Goal: Task Accomplishment & Management: Use online tool/utility

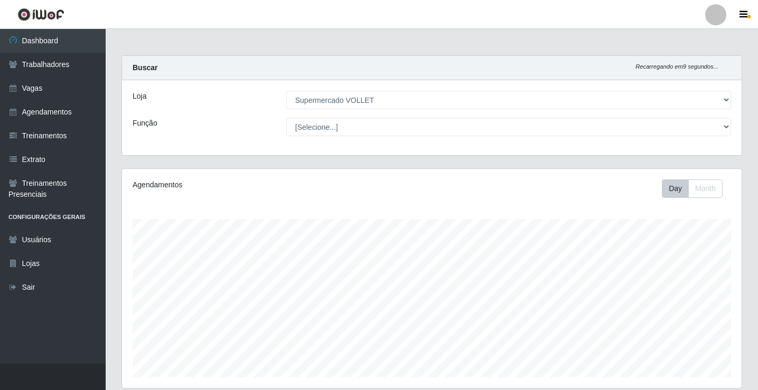
select select "72"
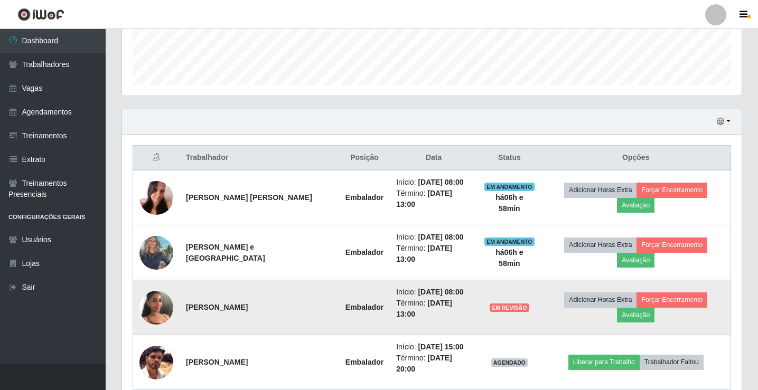
scroll to position [352, 0]
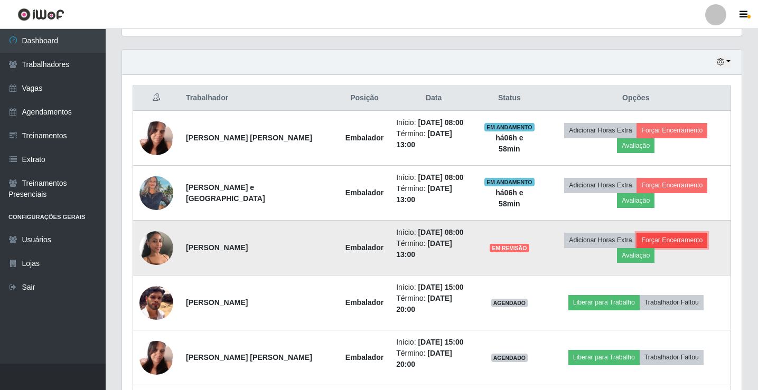
click at [636, 233] on button "Forçar Encerramento" at bounding box center [671, 240] width 71 height 15
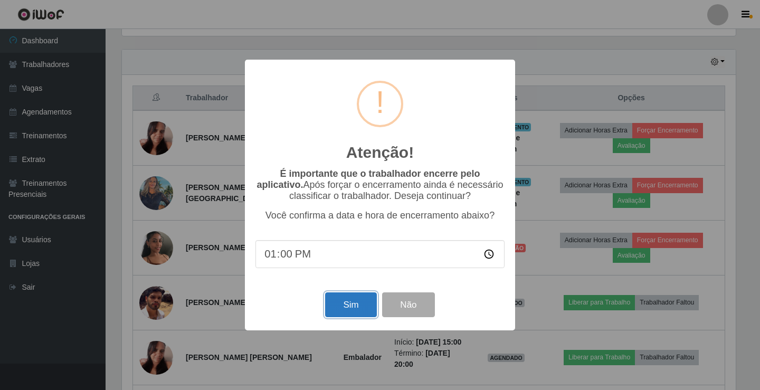
click at [353, 306] on button "Sim" at bounding box center [350, 304] width 51 height 25
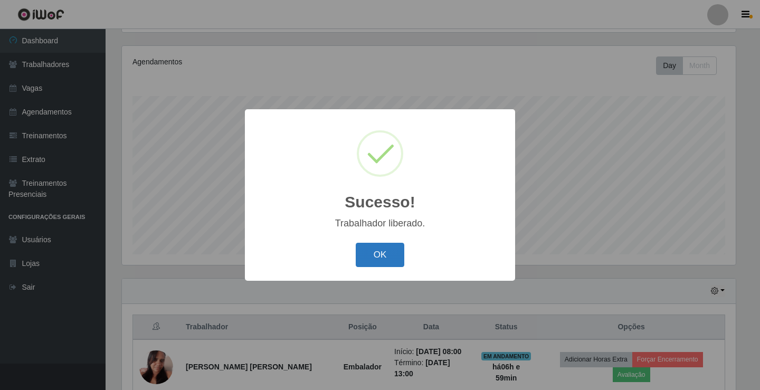
click at [377, 254] on button "OK" at bounding box center [380, 255] width 49 height 25
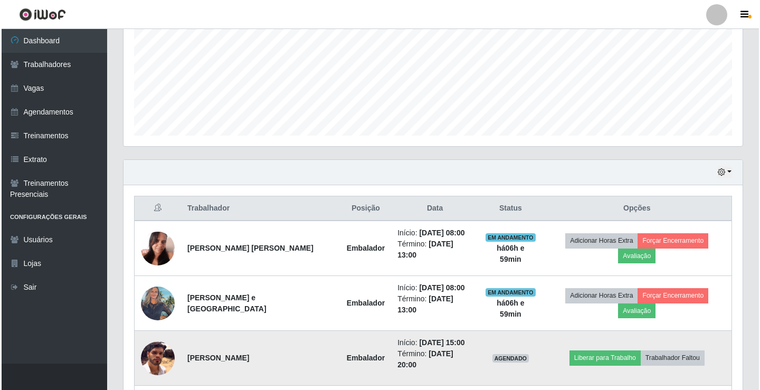
scroll to position [334, 0]
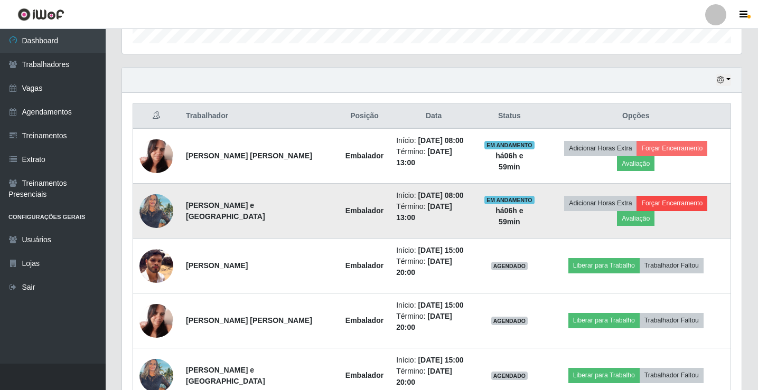
click at [636, 205] on td "Adicionar Horas Extra Forçar Encerramento Avaliação" at bounding box center [636, 211] width 190 height 55
click at [636, 196] on button "Forçar Encerramento" at bounding box center [671, 203] width 71 height 15
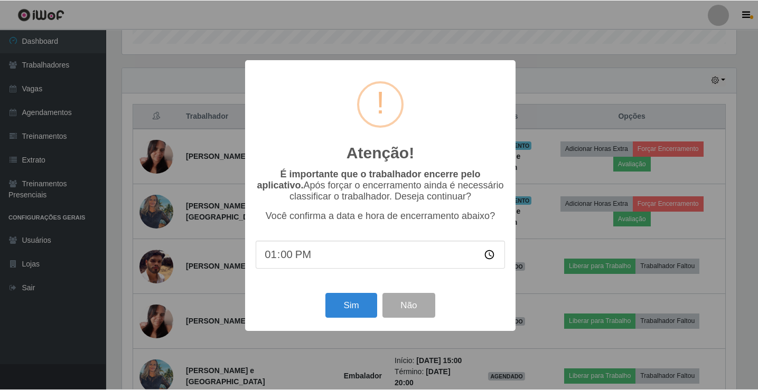
scroll to position [219, 614]
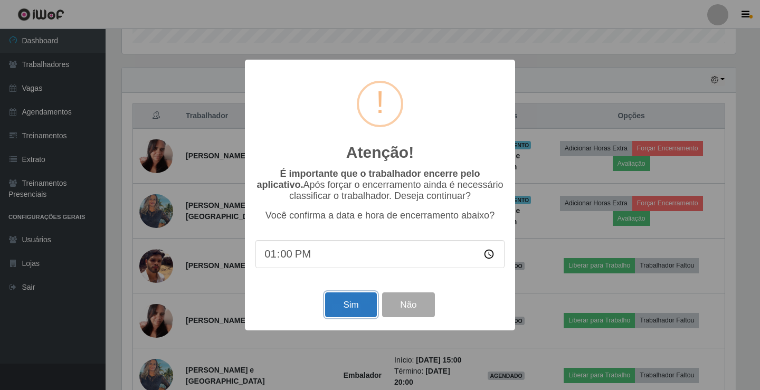
click at [345, 309] on button "Sim" at bounding box center [350, 304] width 51 height 25
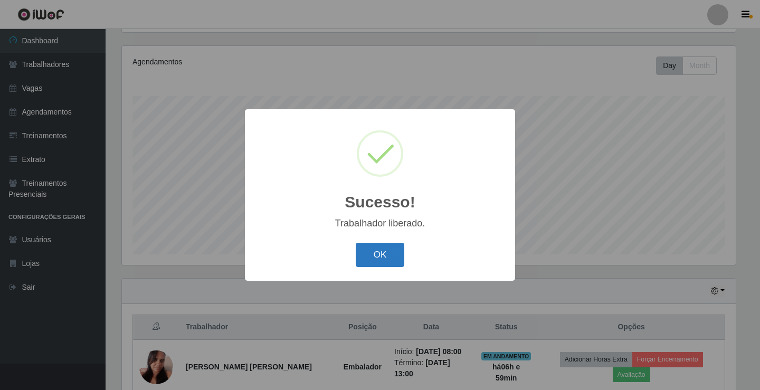
click at [383, 260] on button "OK" at bounding box center [380, 255] width 49 height 25
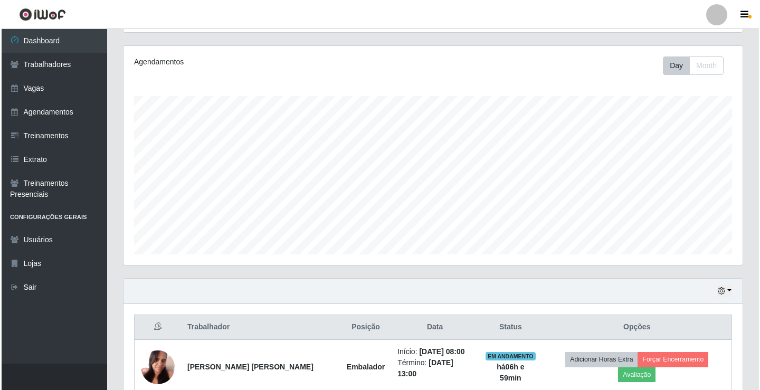
scroll to position [311, 0]
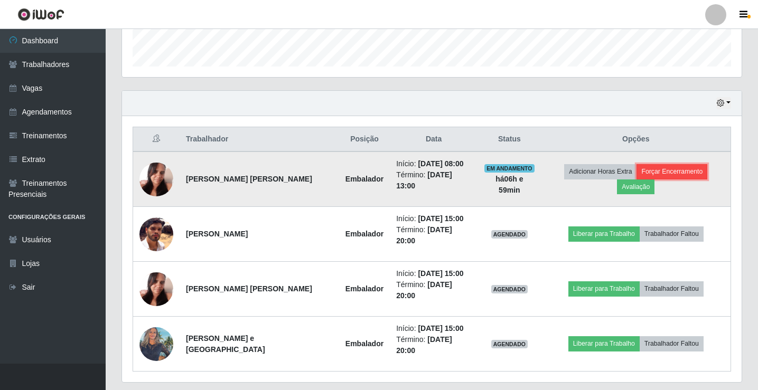
click at [636, 172] on button "Forçar Encerramento" at bounding box center [671, 171] width 71 height 15
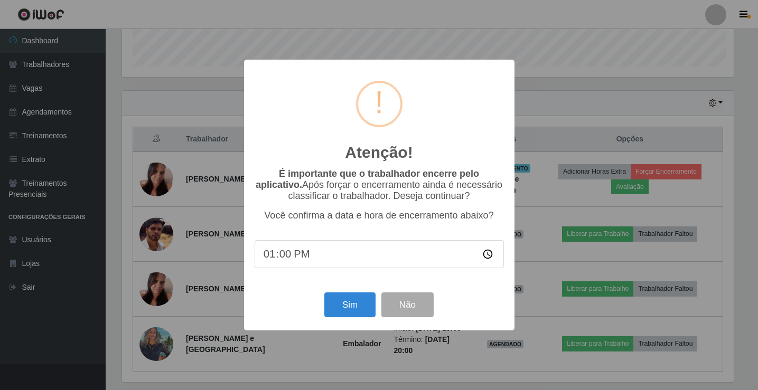
scroll to position [219, 614]
click at [365, 305] on button "Sim" at bounding box center [350, 304] width 51 height 25
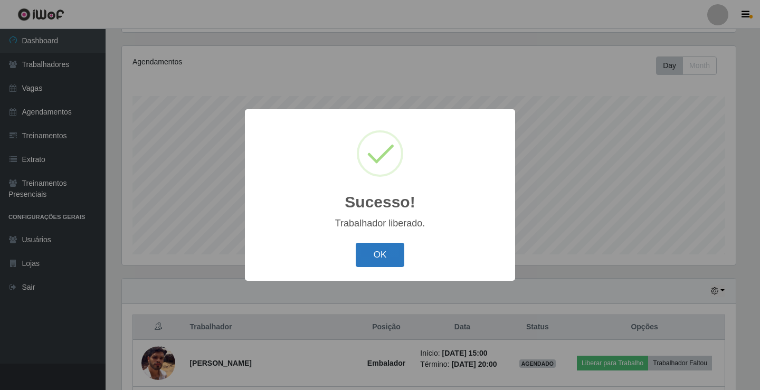
click at [374, 251] on button "OK" at bounding box center [380, 255] width 49 height 25
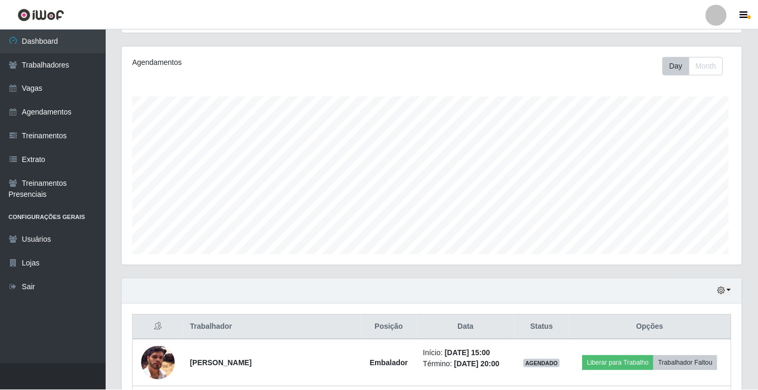
scroll to position [0, 0]
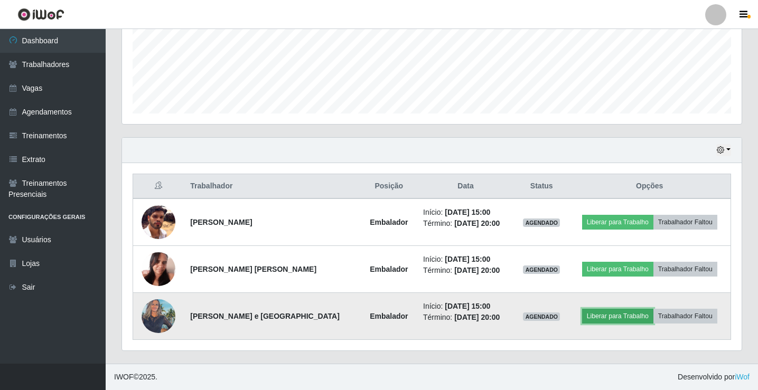
click at [598, 317] on button "Liberar para Trabalho" at bounding box center [617, 316] width 71 height 15
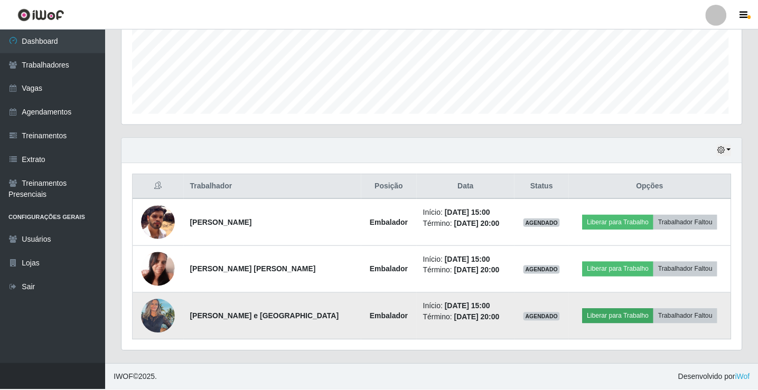
scroll to position [219, 614]
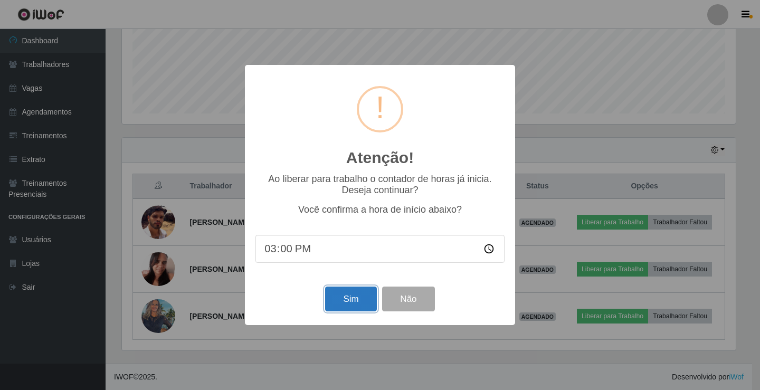
click at [360, 298] on button "Sim" at bounding box center [350, 299] width 51 height 25
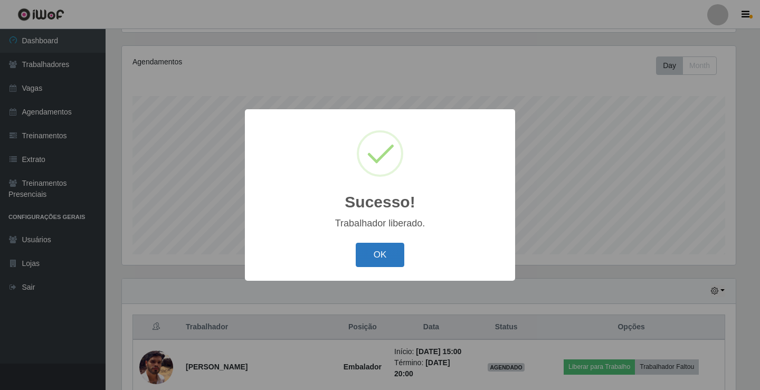
click at [384, 254] on button "OK" at bounding box center [380, 255] width 49 height 25
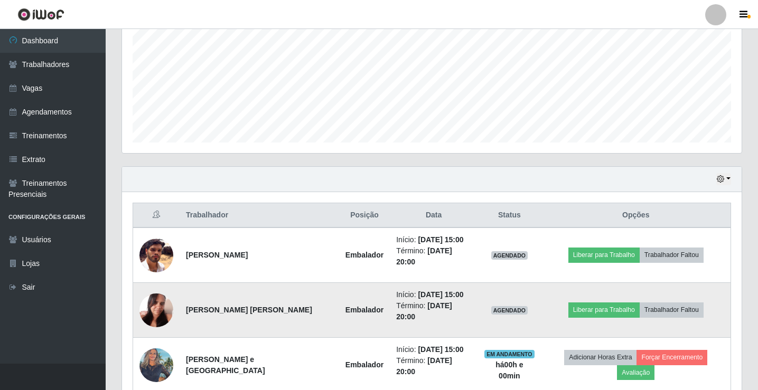
scroll to position [264, 0]
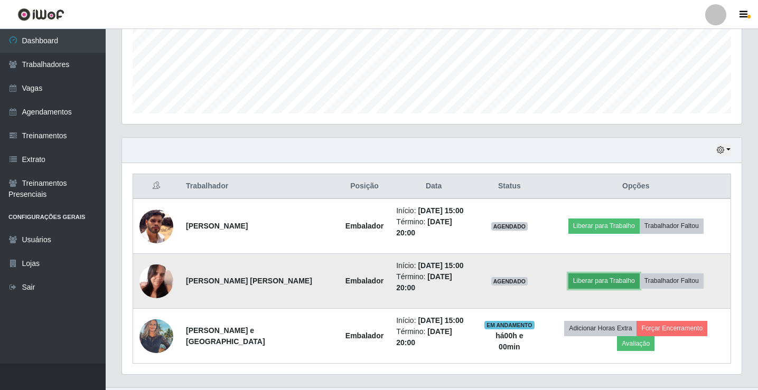
click at [578, 273] on button "Liberar para Trabalho" at bounding box center [603, 280] width 71 height 15
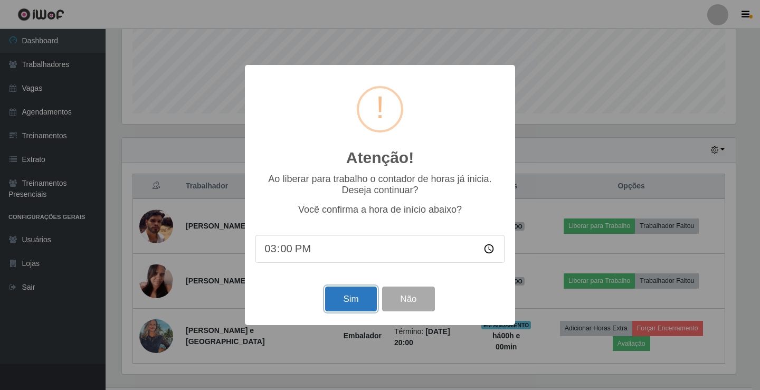
click at [355, 305] on button "Sim" at bounding box center [350, 299] width 51 height 25
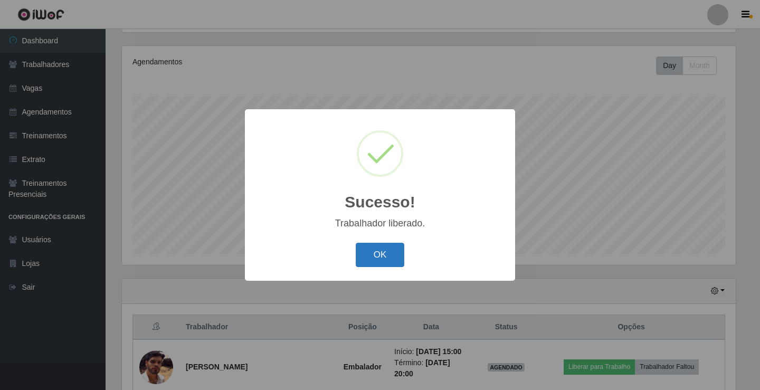
click at [374, 255] on button "OK" at bounding box center [380, 255] width 49 height 25
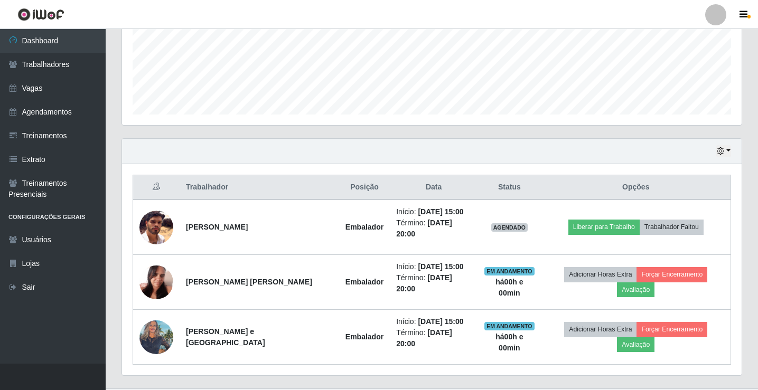
scroll to position [264, 0]
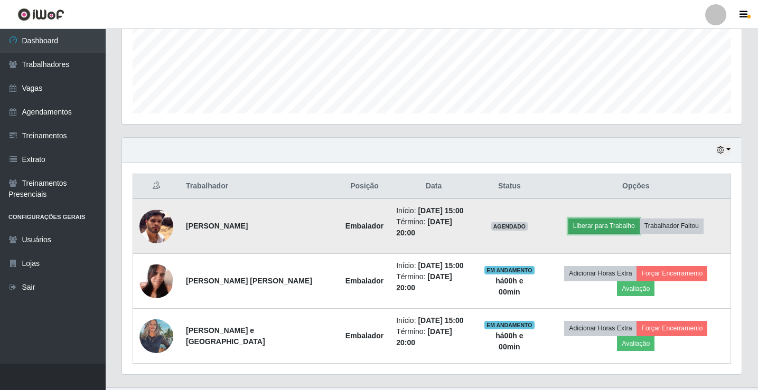
click at [592, 223] on button "Liberar para Trabalho" at bounding box center [603, 226] width 71 height 15
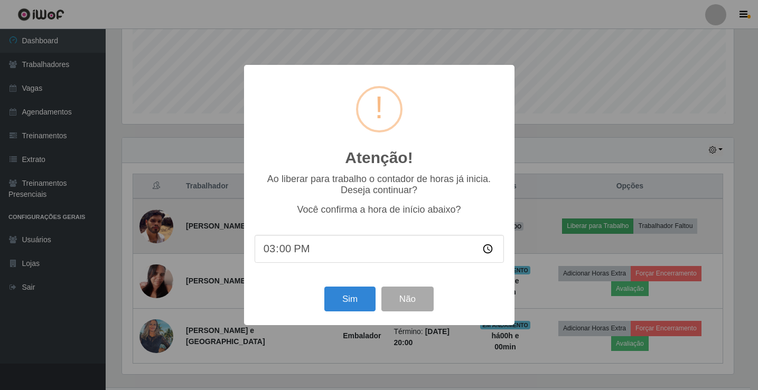
scroll to position [219, 614]
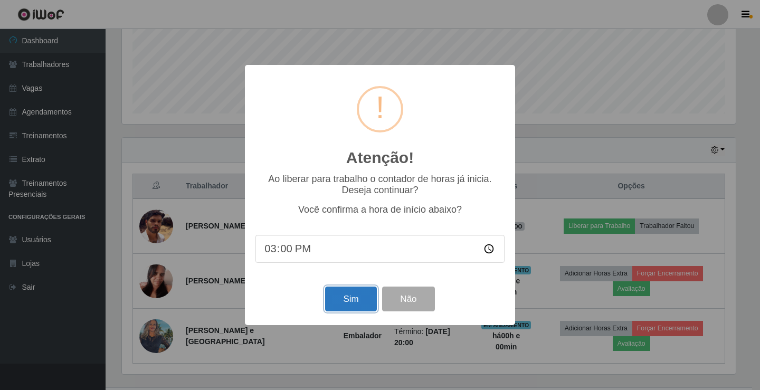
click at [345, 311] on button "Sim" at bounding box center [350, 299] width 51 height 25
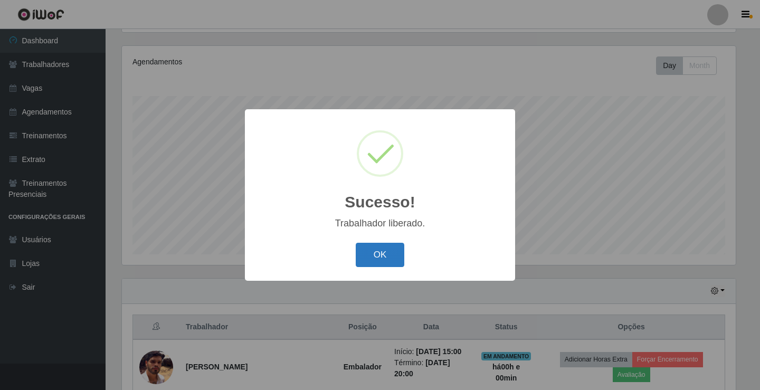
click at [390, 260] on button "OK" at bounding box center [380, 255] width 49 height 25
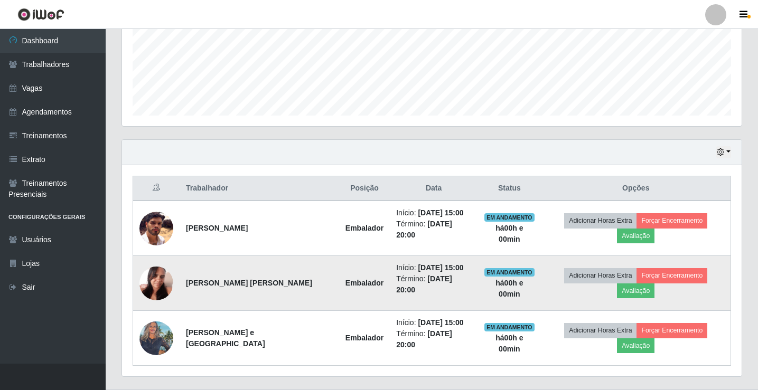
scroll to position [264, 0]
